Goal: Information Seeking & Learning: Learn about a topic

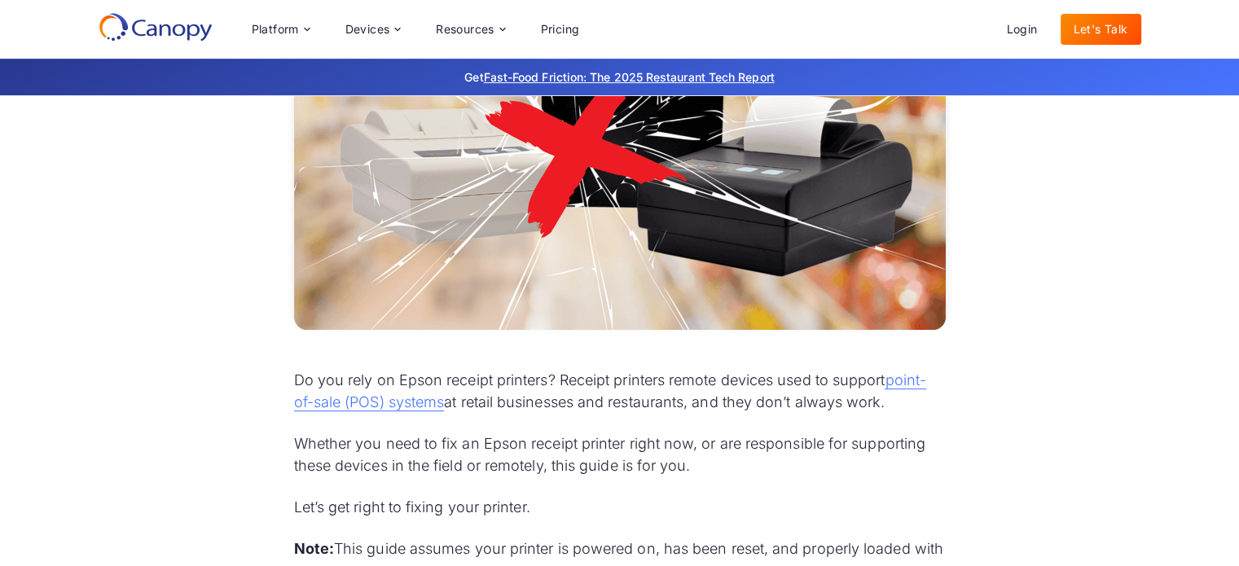
scroll to position [651, 0]
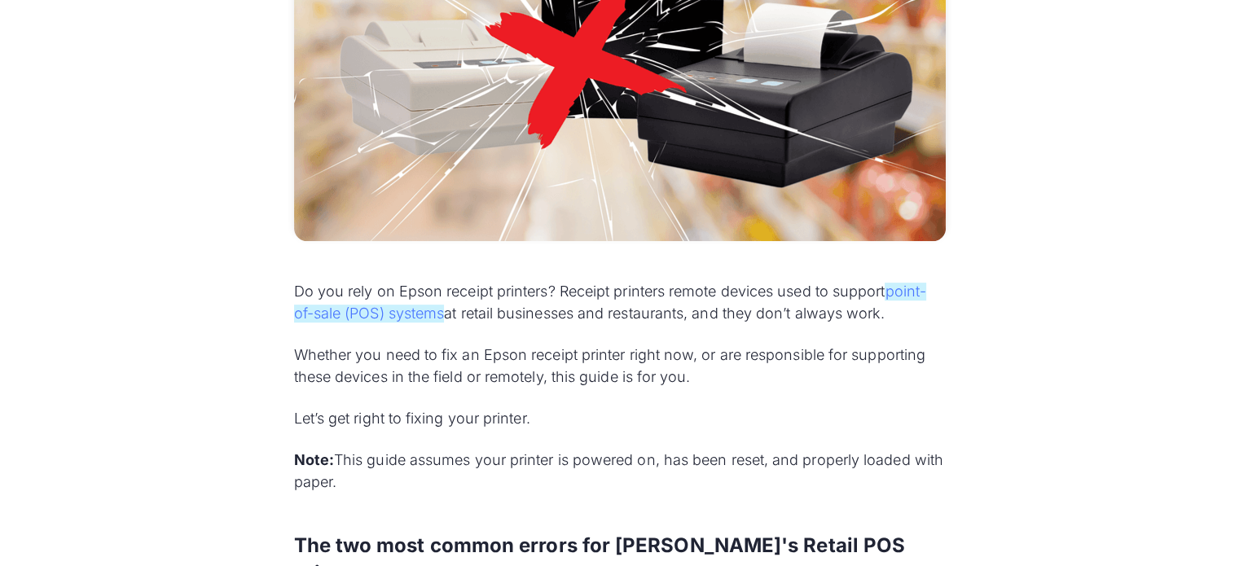
click at [375, 309] on link "point-of-sale (POS) systems" at bounding box center [610, 303] width 632 height 40
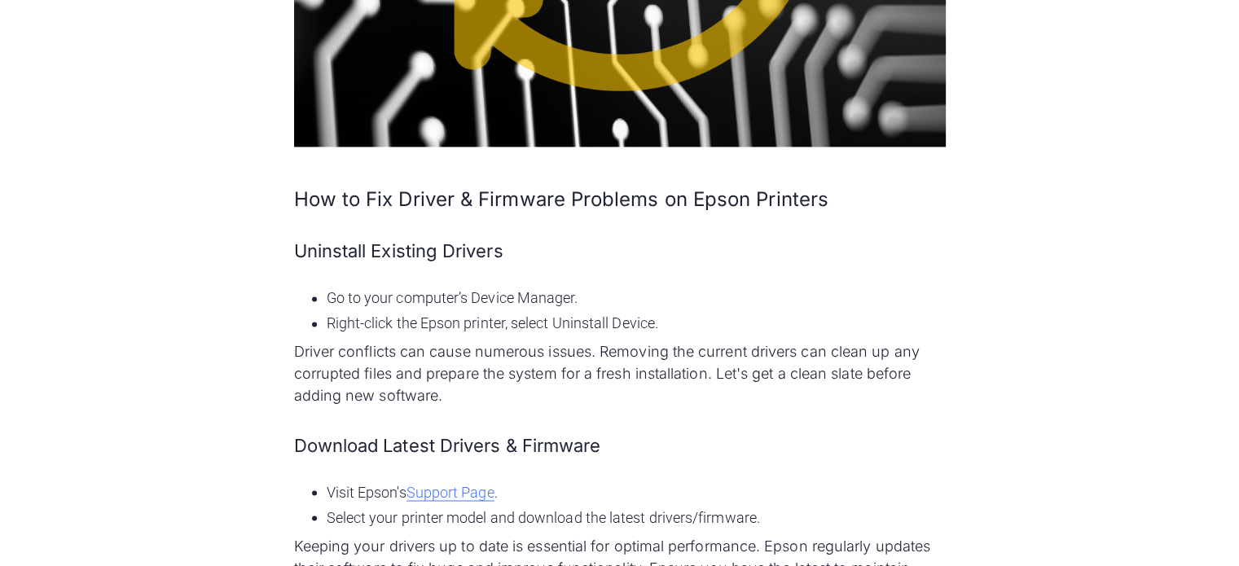
scroll to position [2769, 0]
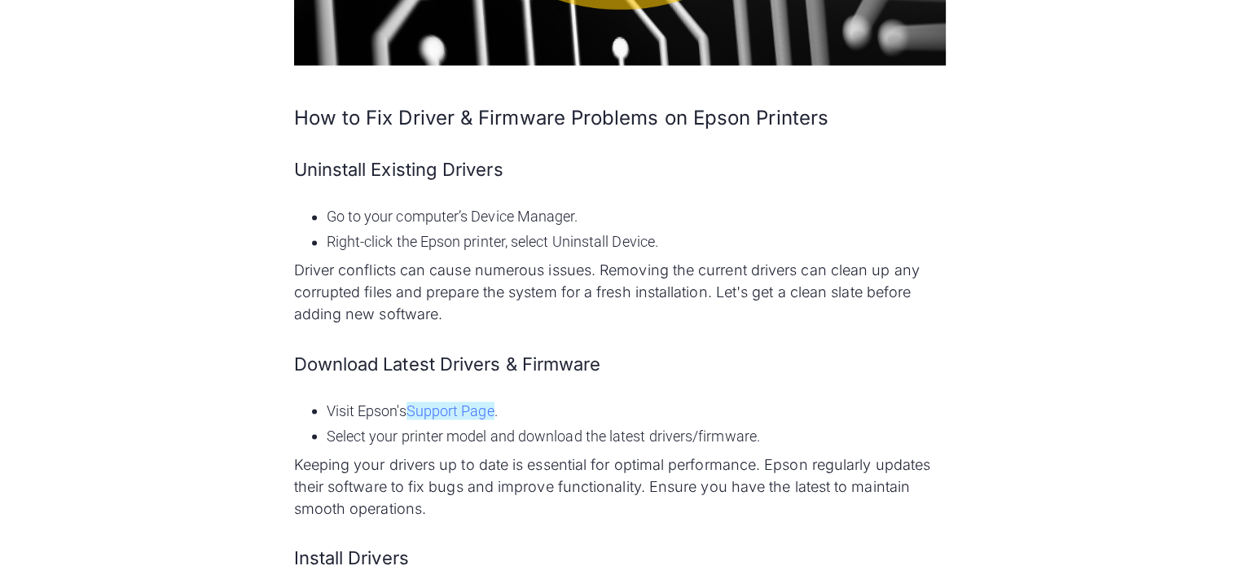
click at [478, 401] on link "Support Page" at bounding box center [450, 410] width 88 height 18
